Goal: Task Accomplishment & Management: Use online tool/utility

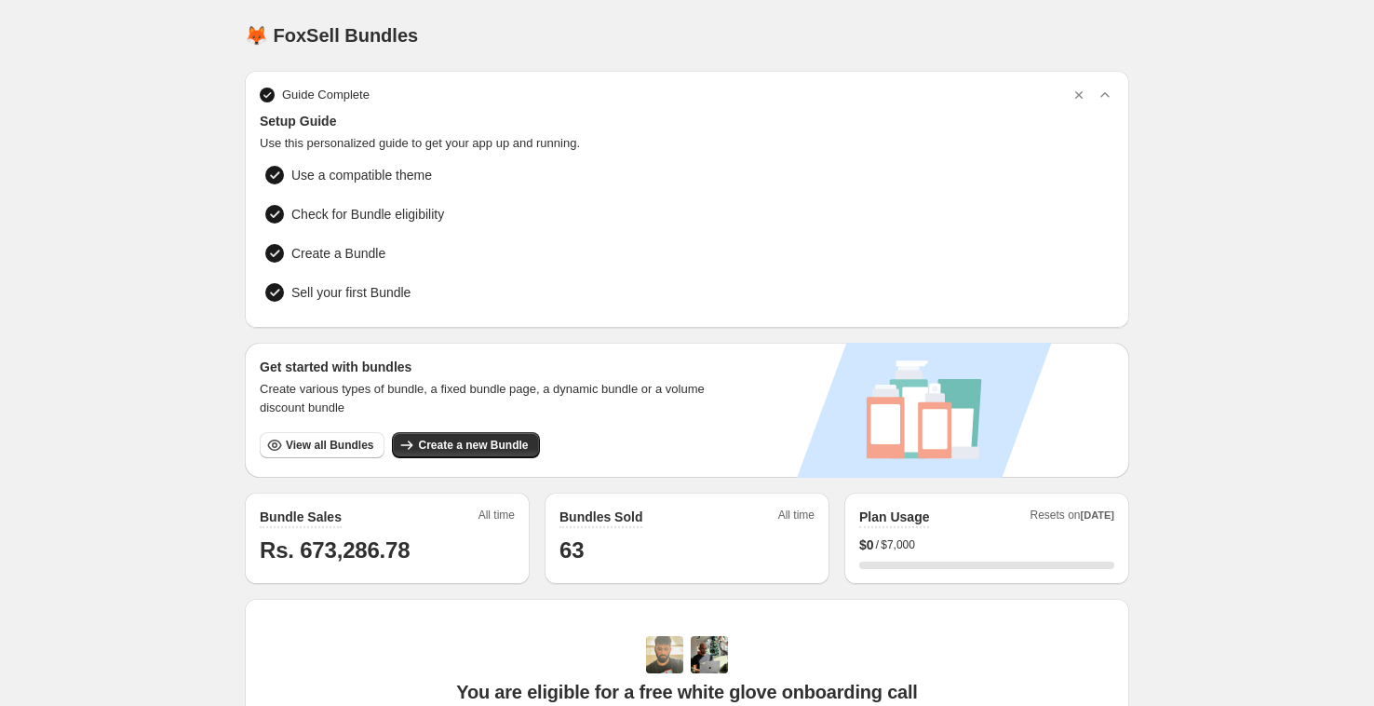
click at [440, 454] on div "Get started with bundles Create various types of bundle, a fixed bundle page, a…" at bounding box center [491, 410] width 493 height 135
click at [493, 438] on span "Create a new Bundle" at bounding box center [473, 445] width 110 height 15
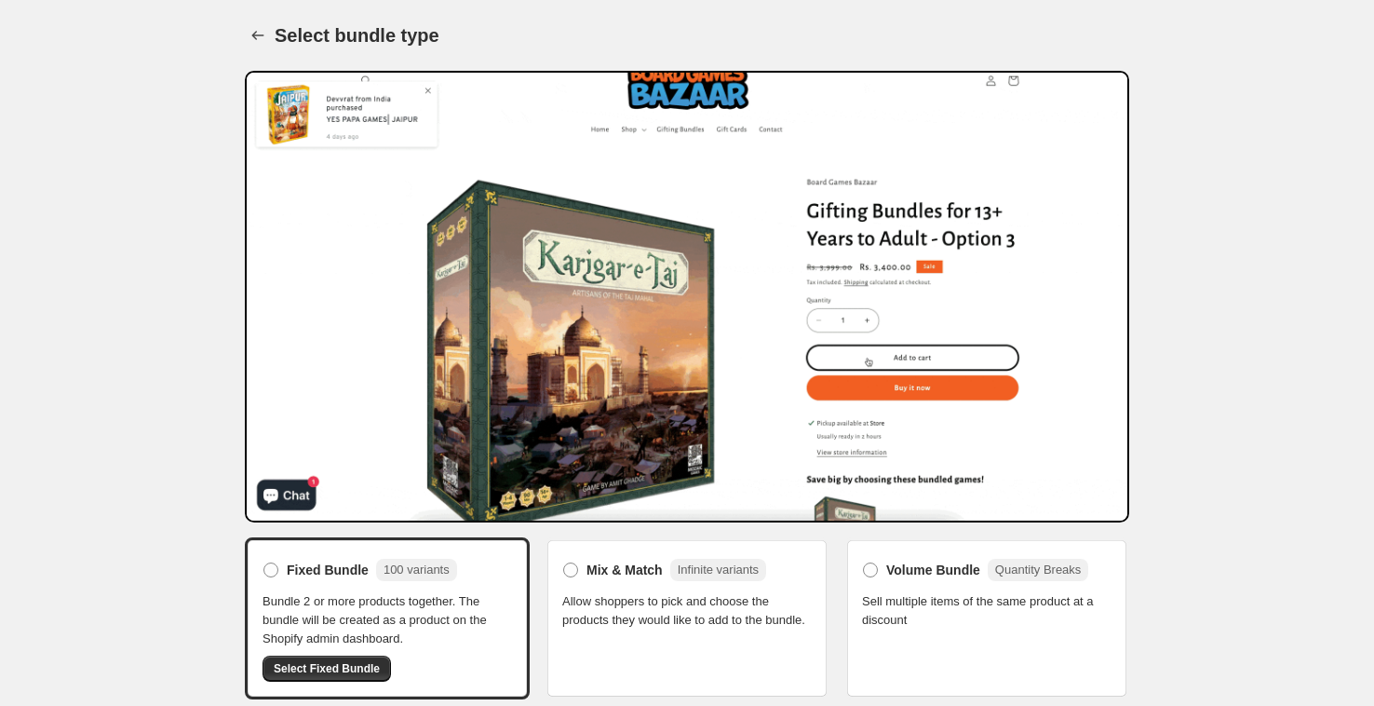
click at [594, 578] on div "Mix & Match Infinite variants" at bounding box center [677, 570] width 180 height 22
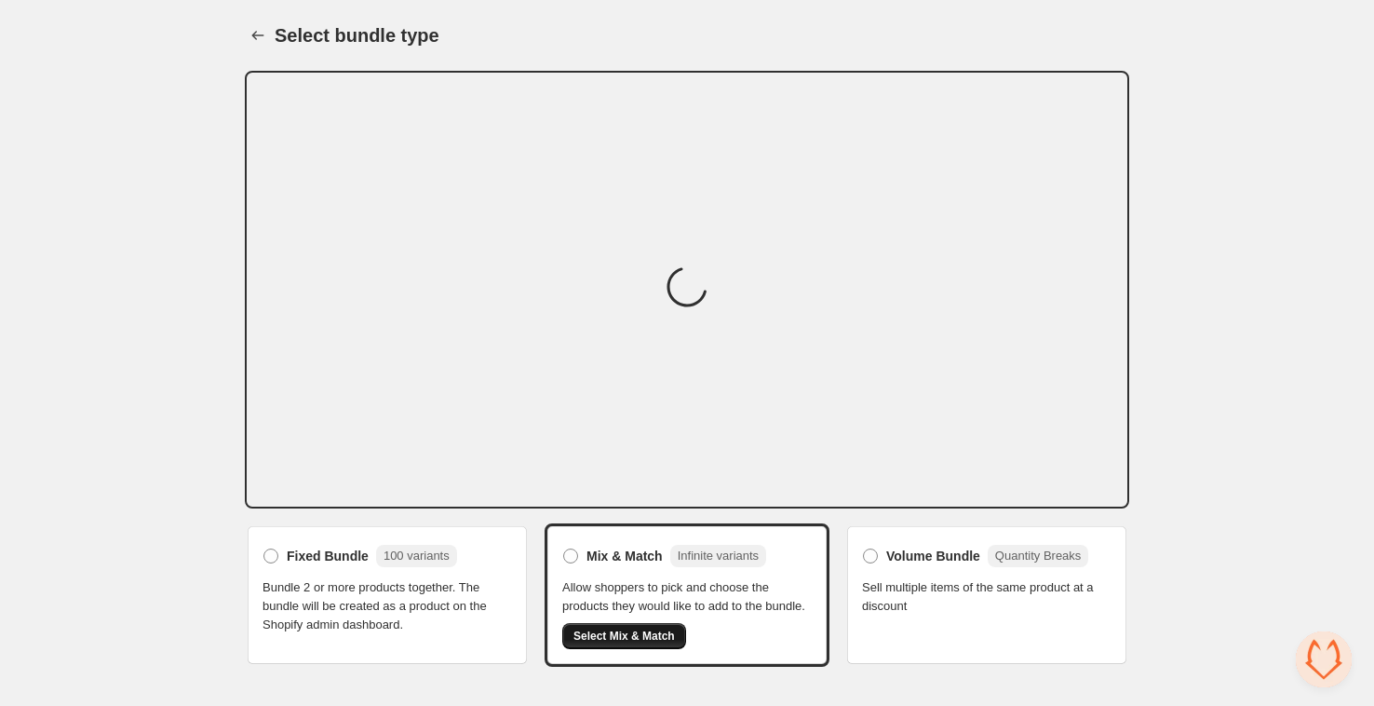
click at [658, 643] on span "Select Mix & Match" at bounding box center [624, 635] width 101 height 15
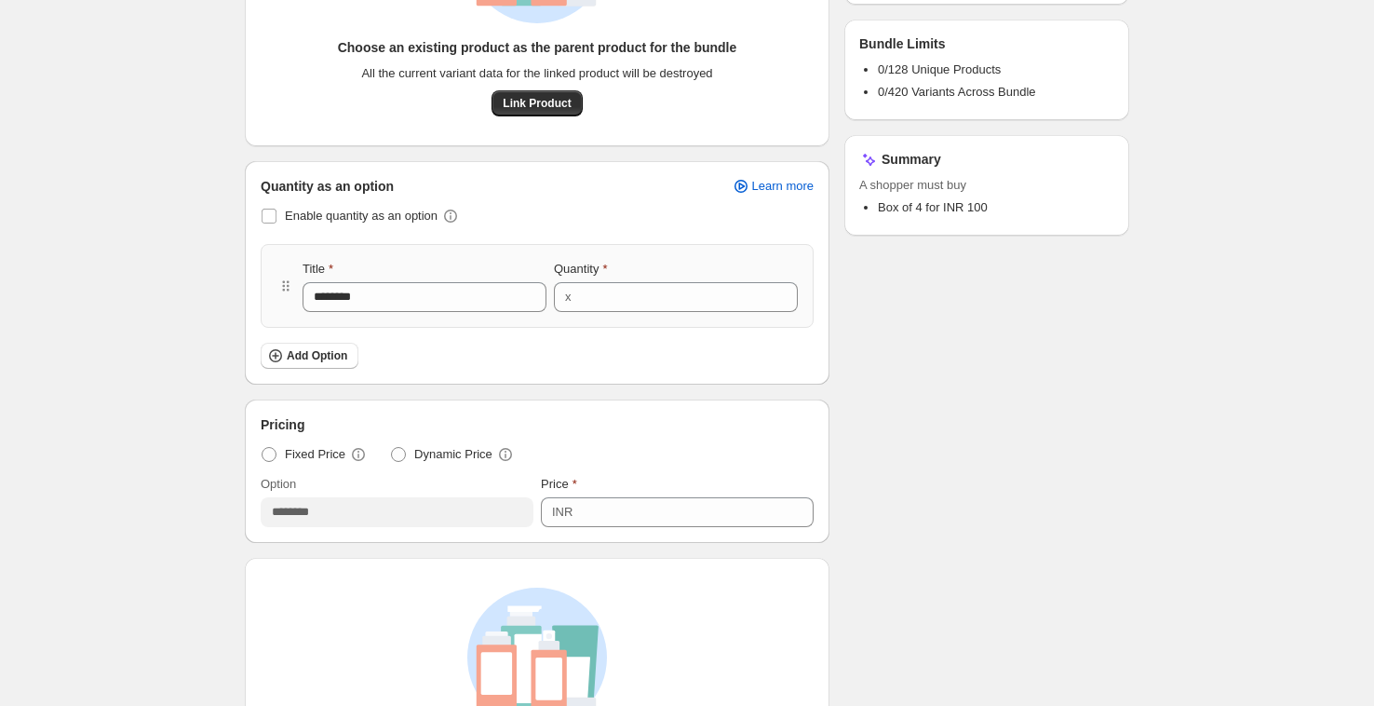
scroll to position [474, 0]
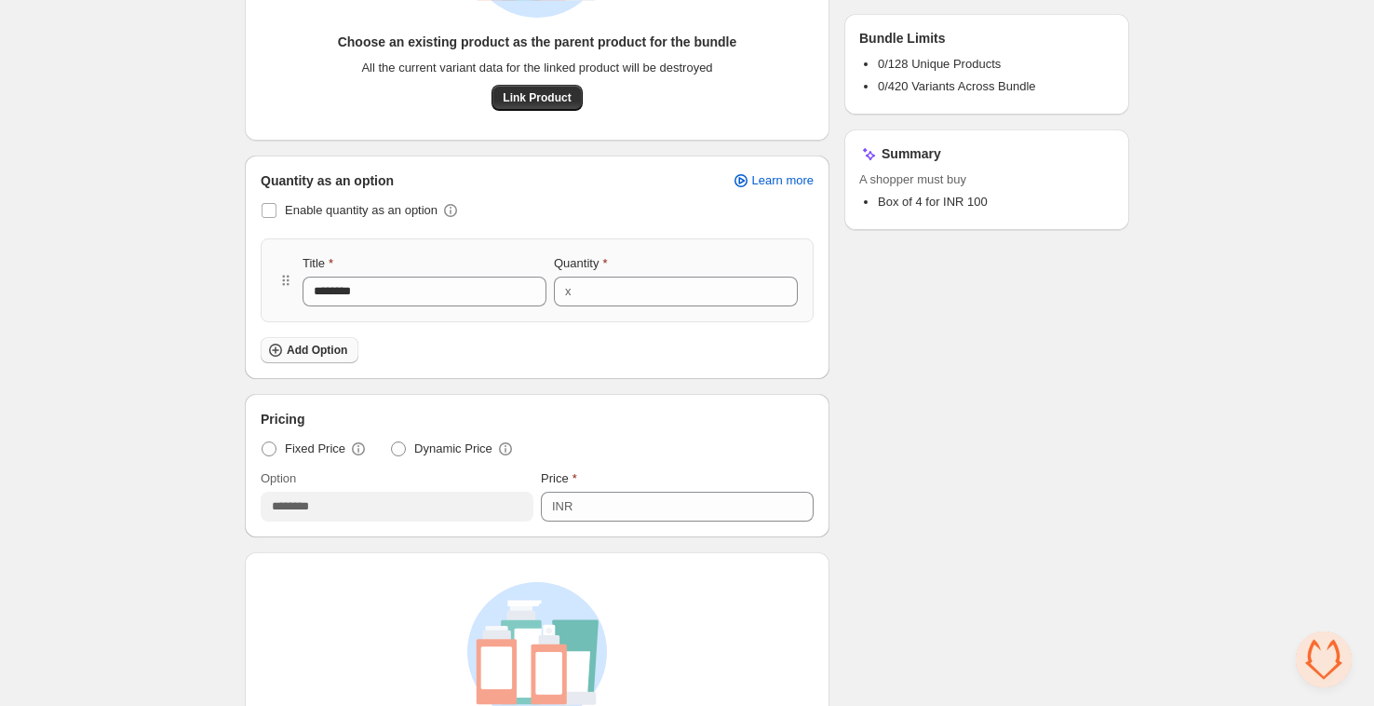
click at [319, 356] on span "Add Option" at bounding box center [317, 350] width 61 height 15
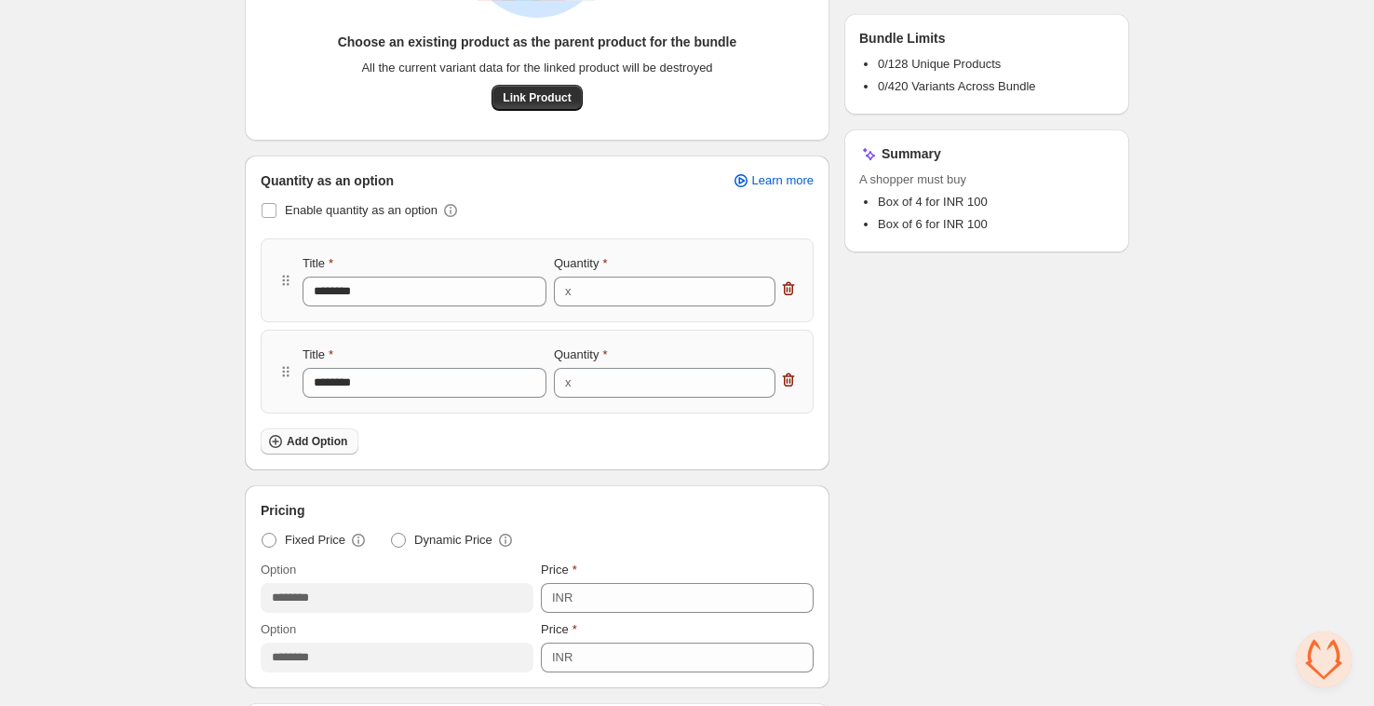
click at [325, 440] on span "Add Option" at bounding box center [317, 441] width 61 height 15
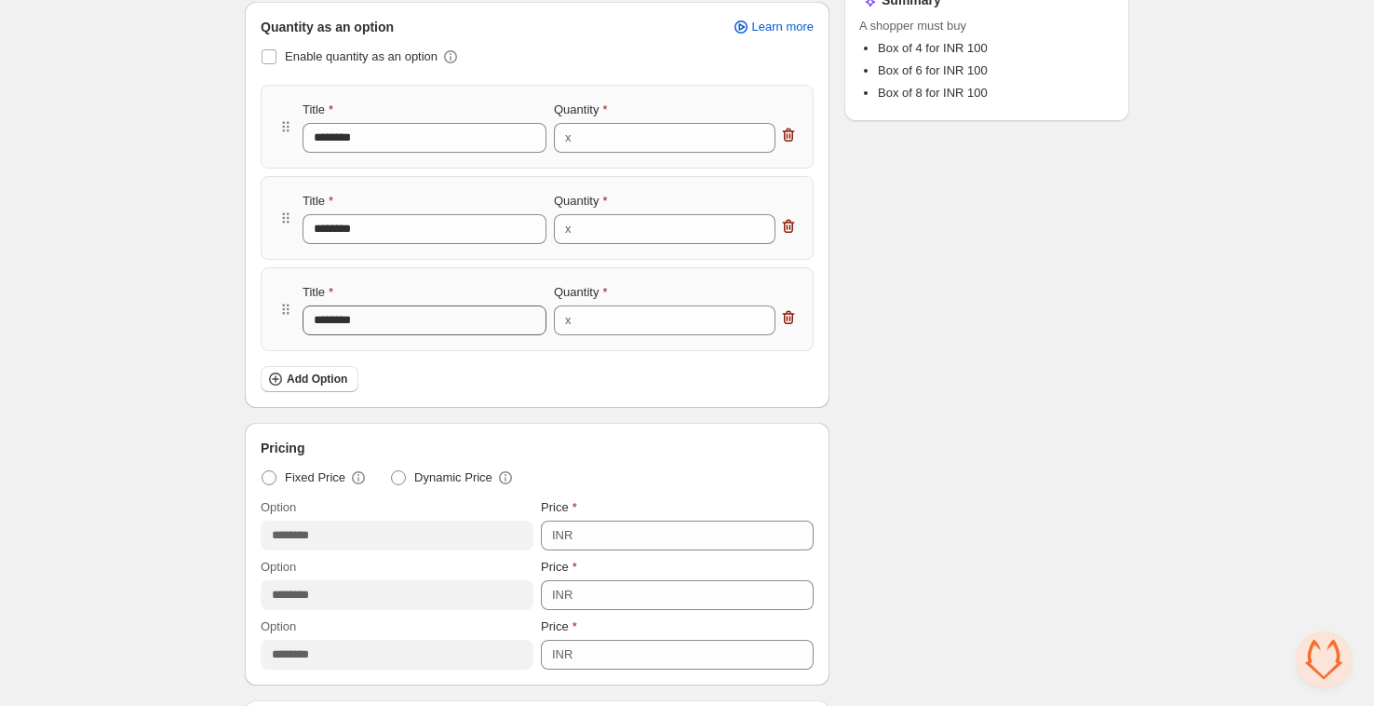
scroll to position [653, 0]
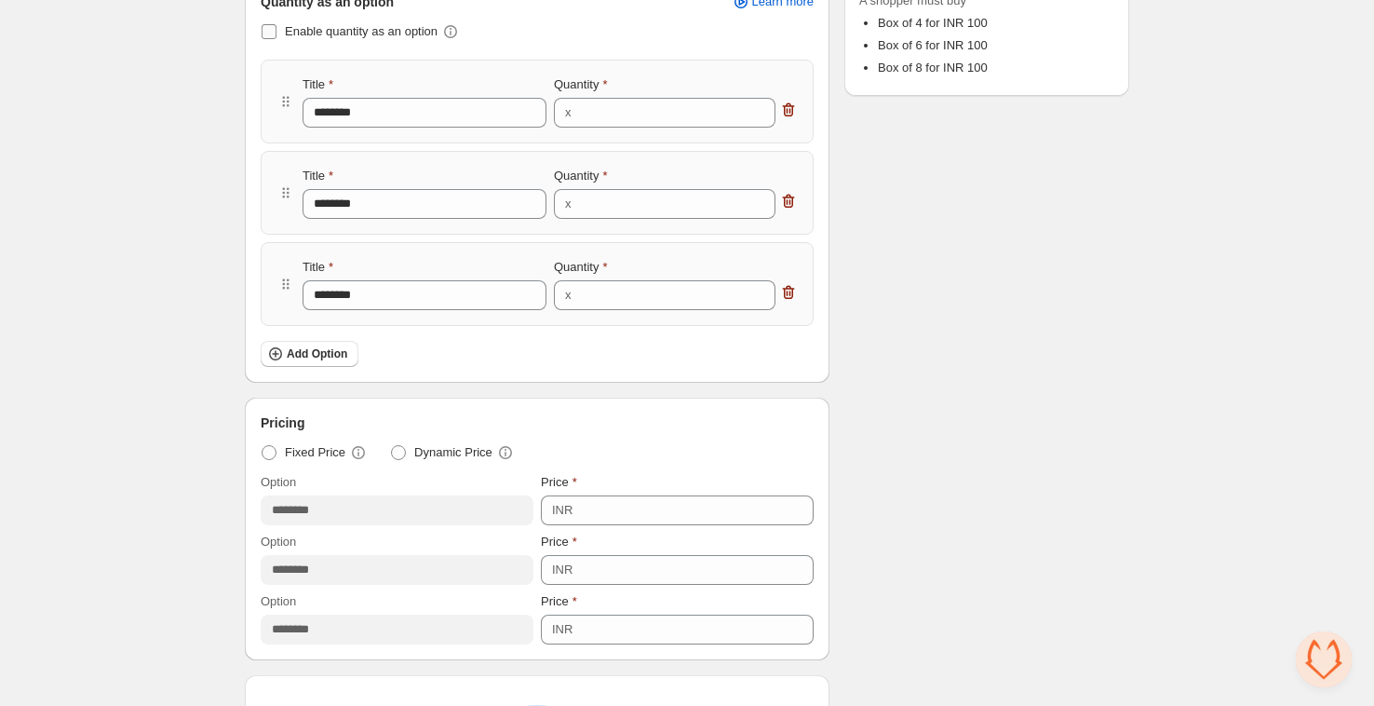
click at [267, 30] on span at bounding box center [269, 31] width 15 height 15
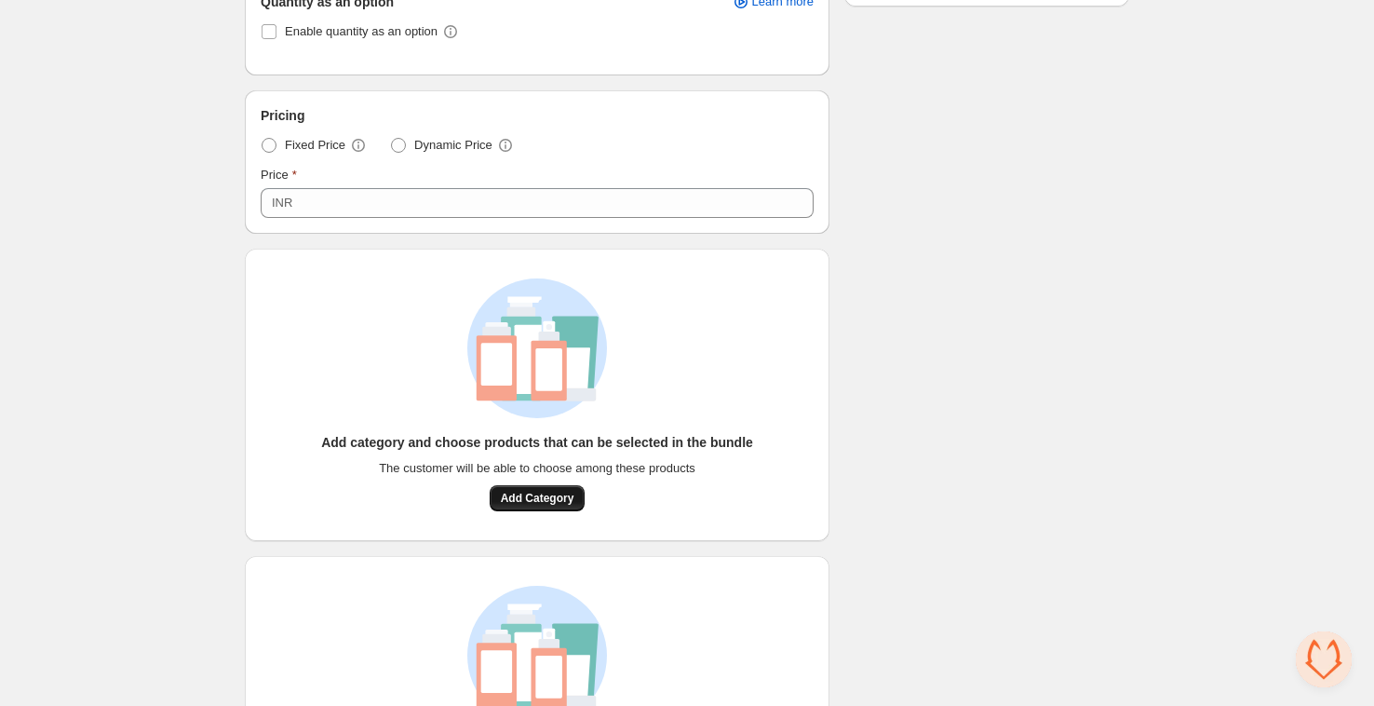
click at [521, 509] on button "Add Category" at bounding box center [538, 498] width 96 height 26
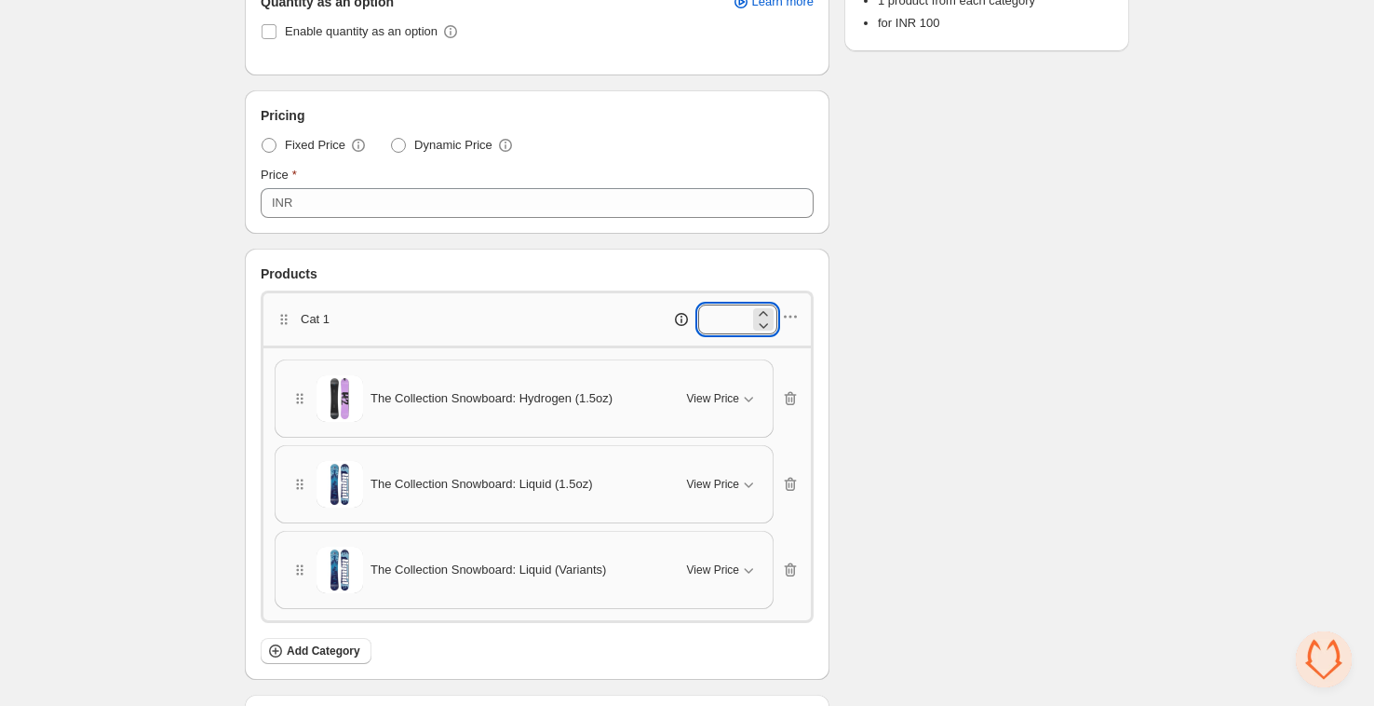
click at [720, 325] on input "*" at bounding box center [723, 319] width 51 height 30
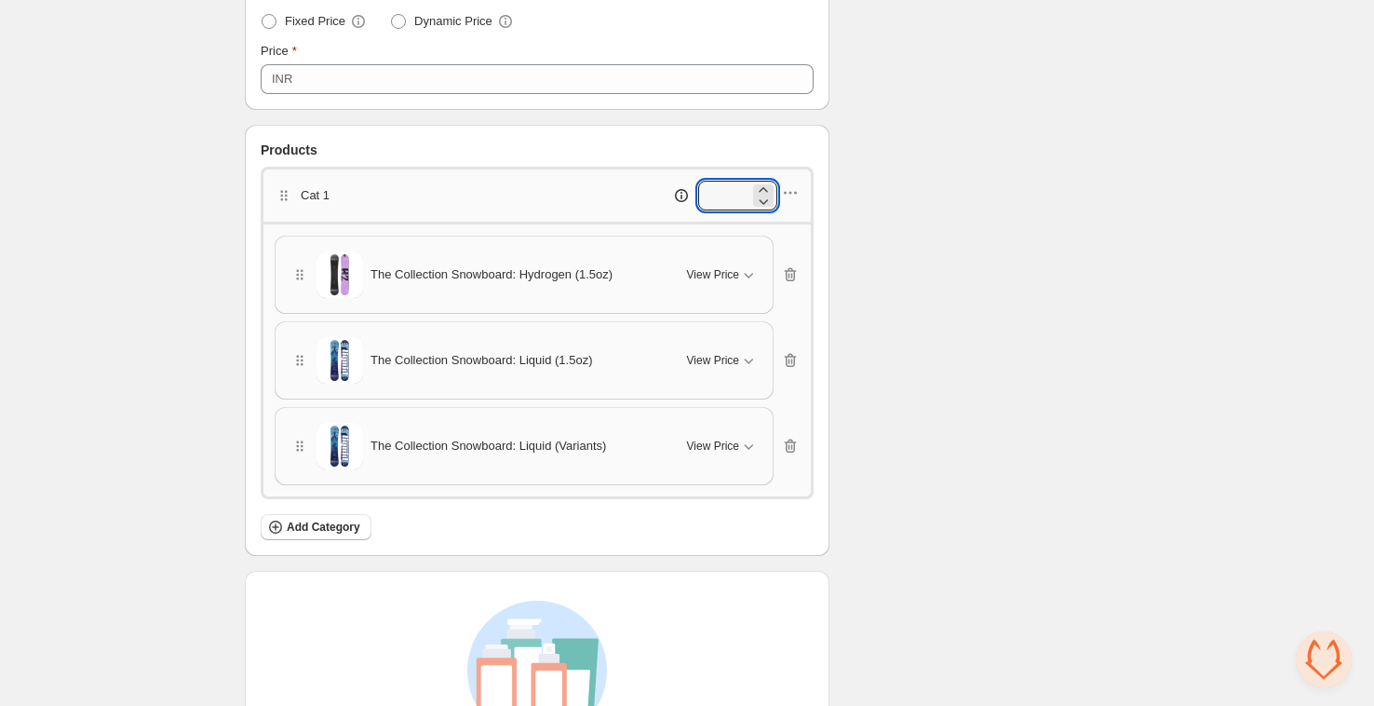
scroll to position [782, 0]
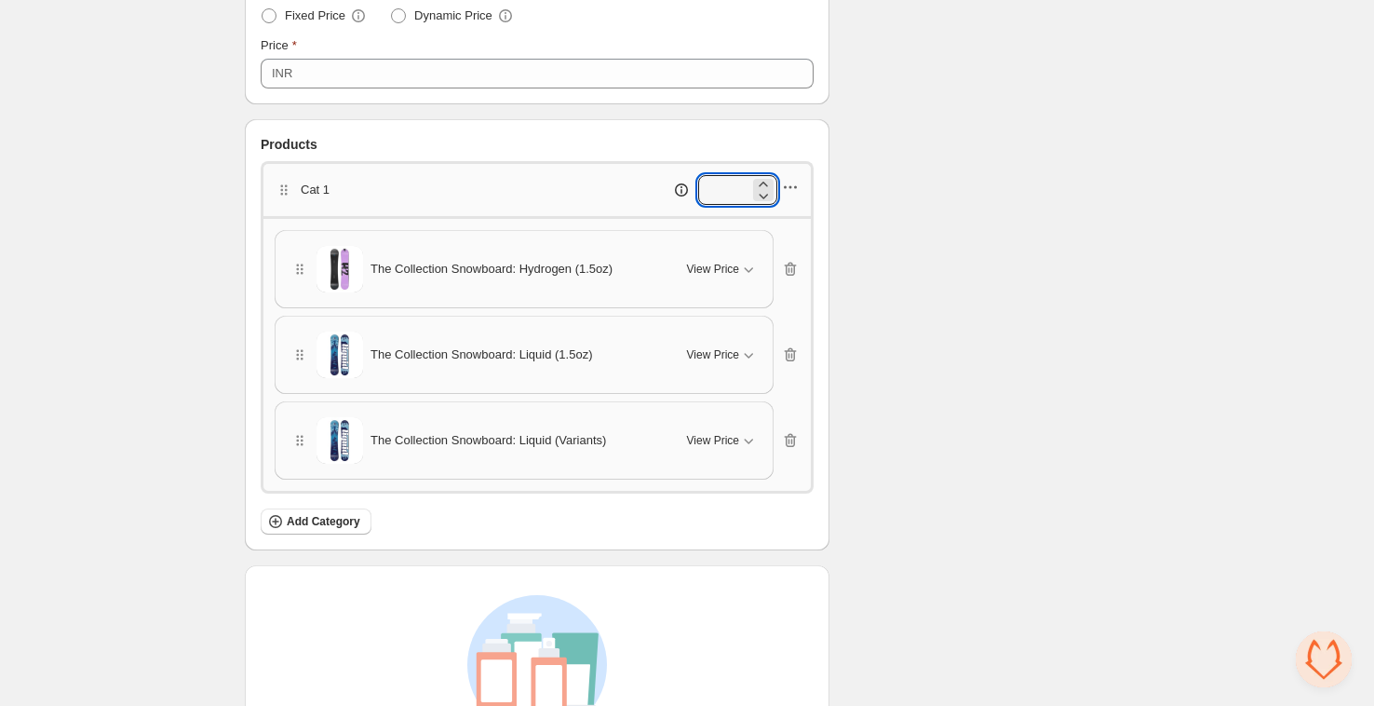
type input "*"
click at [790, 187] on icon "button" at bounding box center [790, 187] width 19 height 19
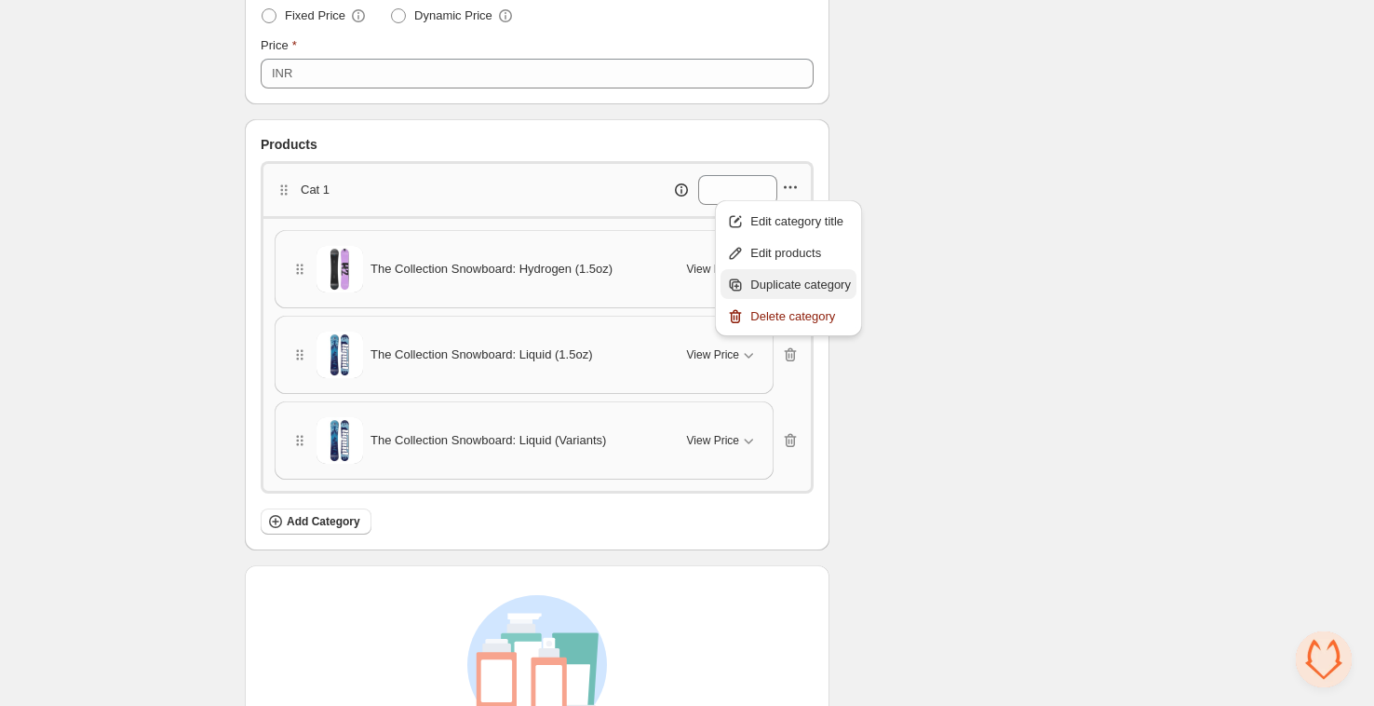
click at [790, 290] on span "Duplicate category" at bounding box center [800, 285] width 101 height 19
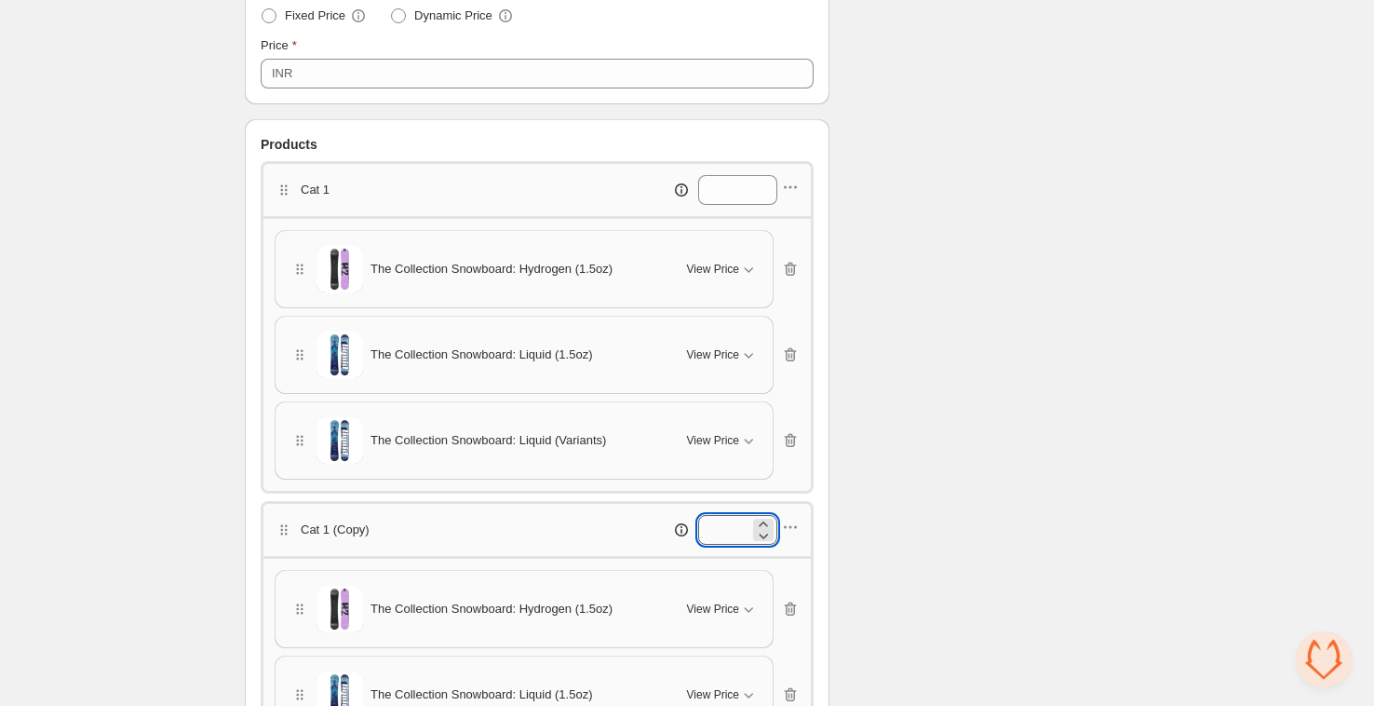
click at [722, 529] on input "*" at bounding box center [723, 530] width 51 height 30
type input "**"
click at [1070, 465] on div "Checklist Campaign Name must not be empty Title must not be empty At least 1 pr…" at bounding box center [986, 254] width 285 height 1886
